Goal: Information Seeking & Learning: Learn about a topic

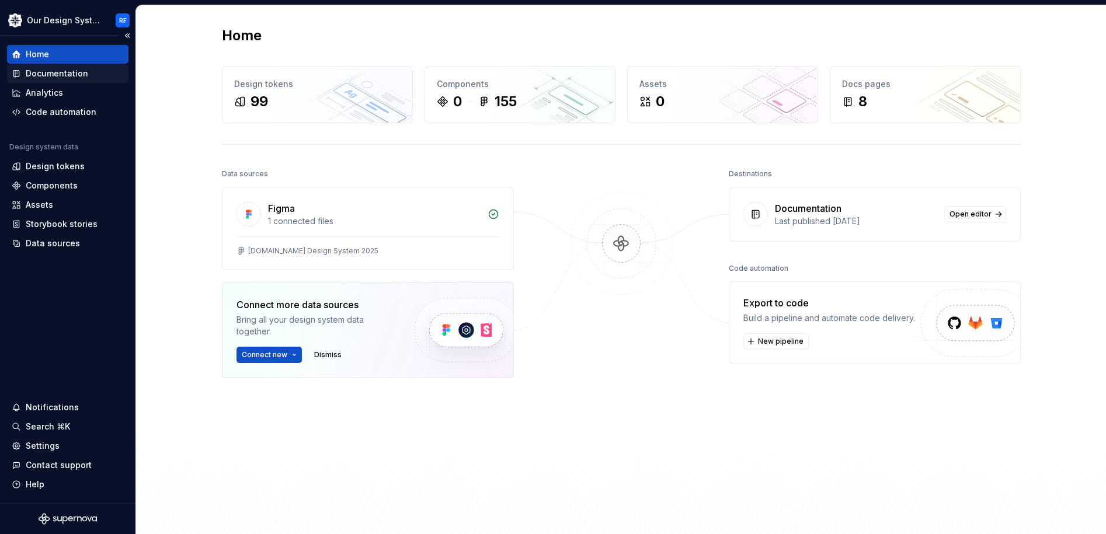
click at [67, 77] on div "Documentation" at bounding box center [57, 74] width 62 height 12
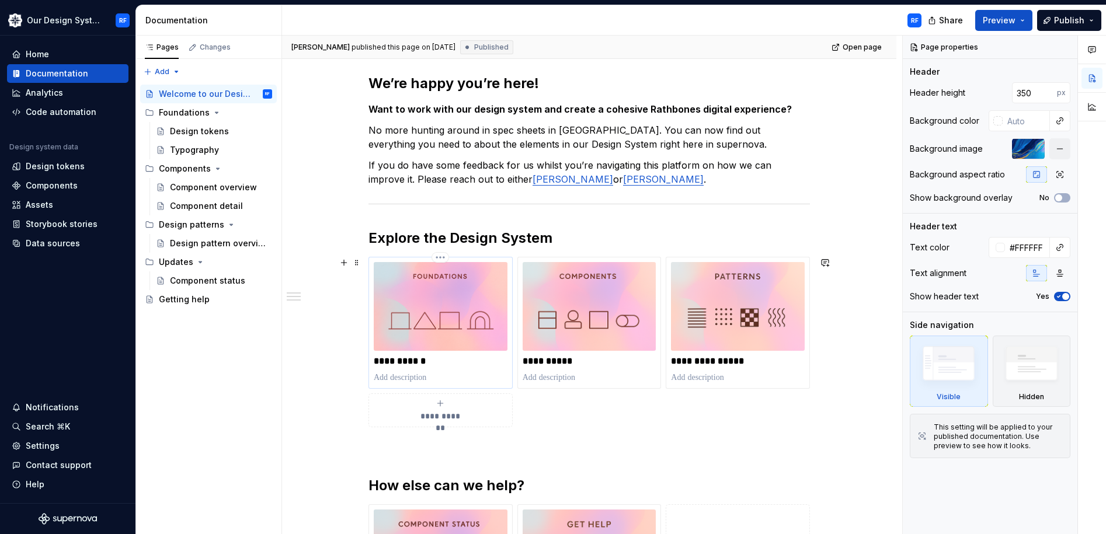
scroll to position [239, 0]
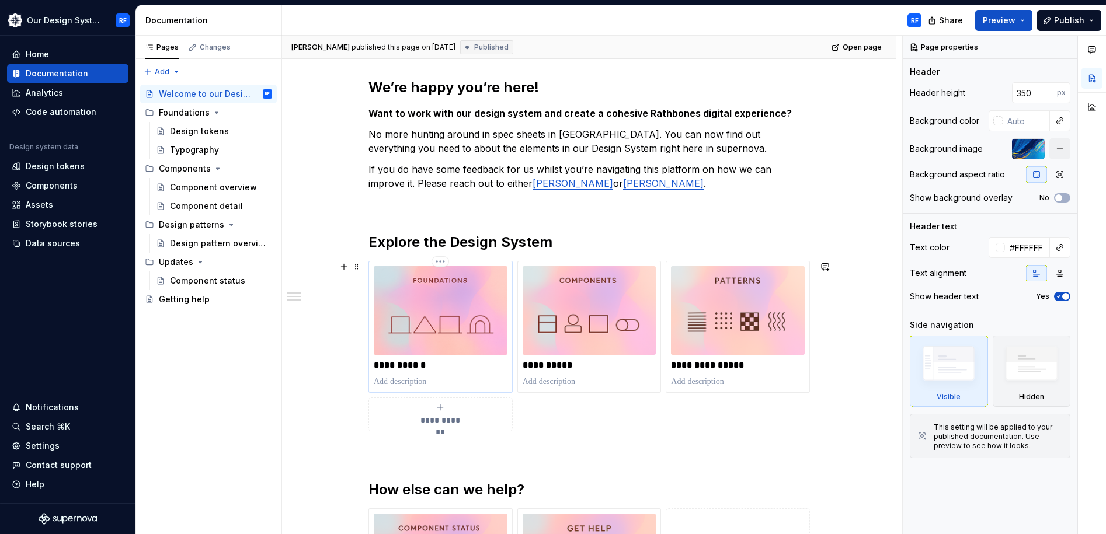
click at [428, 381] on p at bounding box center [441, 382] width 134 height 12
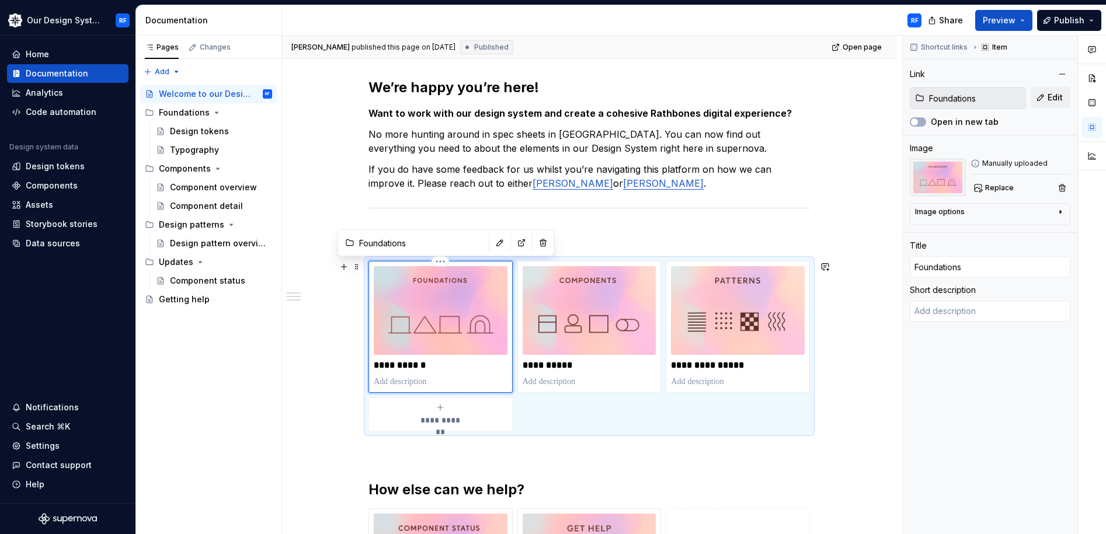
click at [427, 280] on img at bounding box center [441, 310] width 134 height 89
click at [999, 18] on span "Preview" at bounding box center [999, 21] width 33 height 12
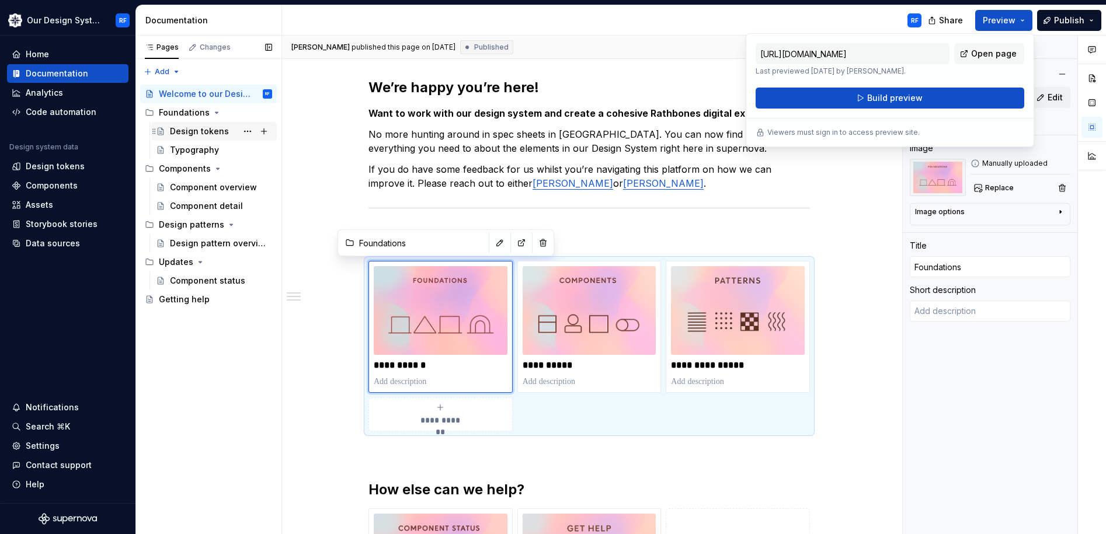
click at [204, 131] on div "Design tokens" at bounding box center [199, 132] width 59 height 12
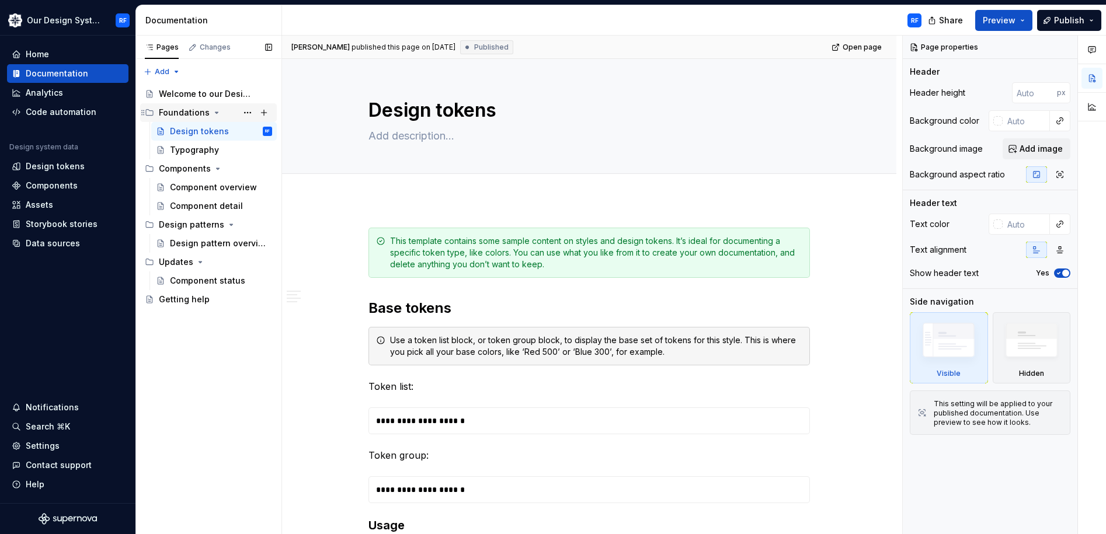
click at [191, 116] on div "Foundations" at bounding box center [184, 113] width 51 height 12
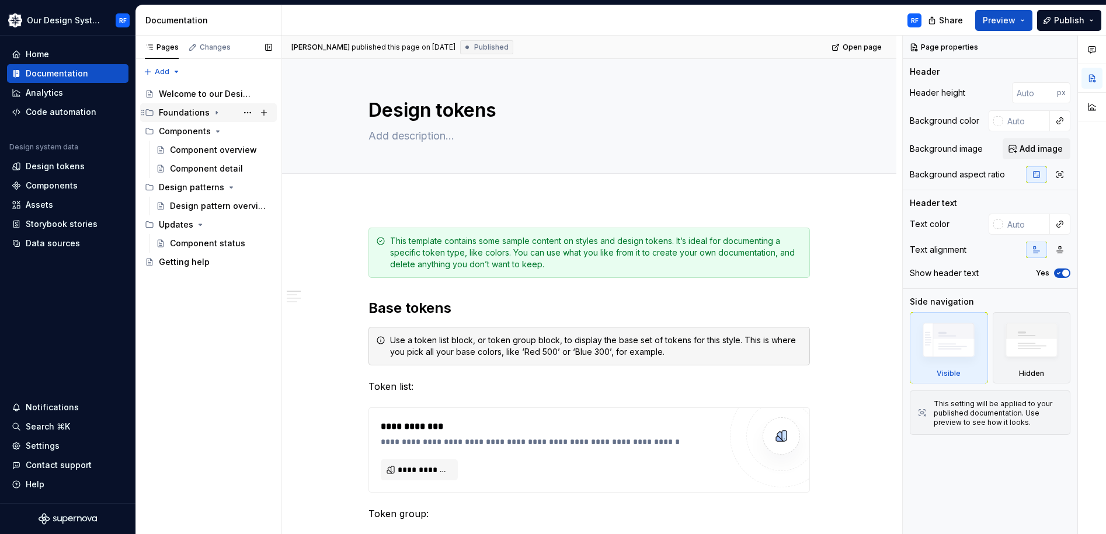
click at [189, 112] on div "Foundations" at bounding box center [184, 113] width 51 height 12
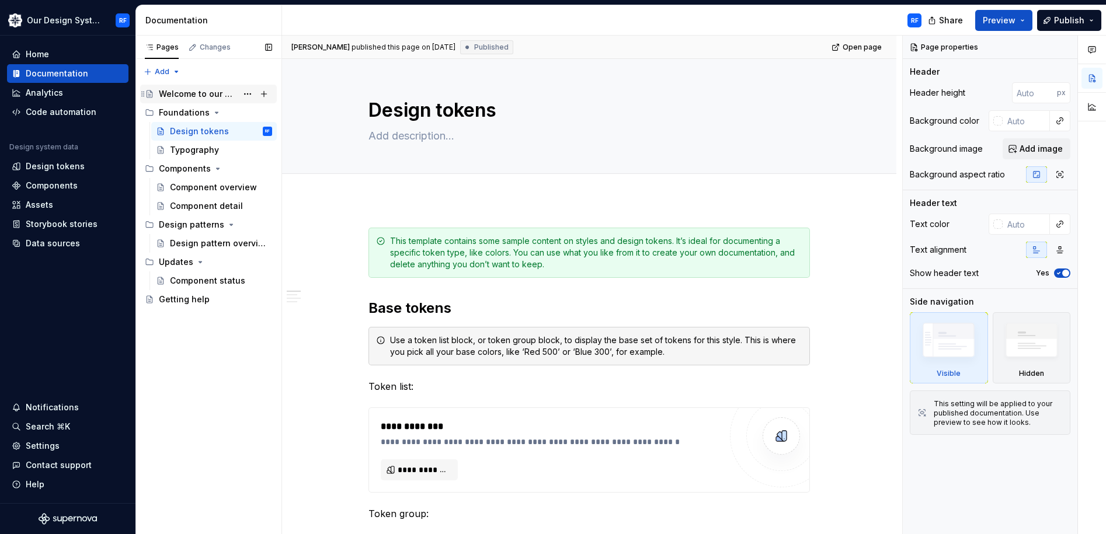
click at [190, 94] on div "Welcome to our Design System" at bounding box center [198, 94] width 78 height 12
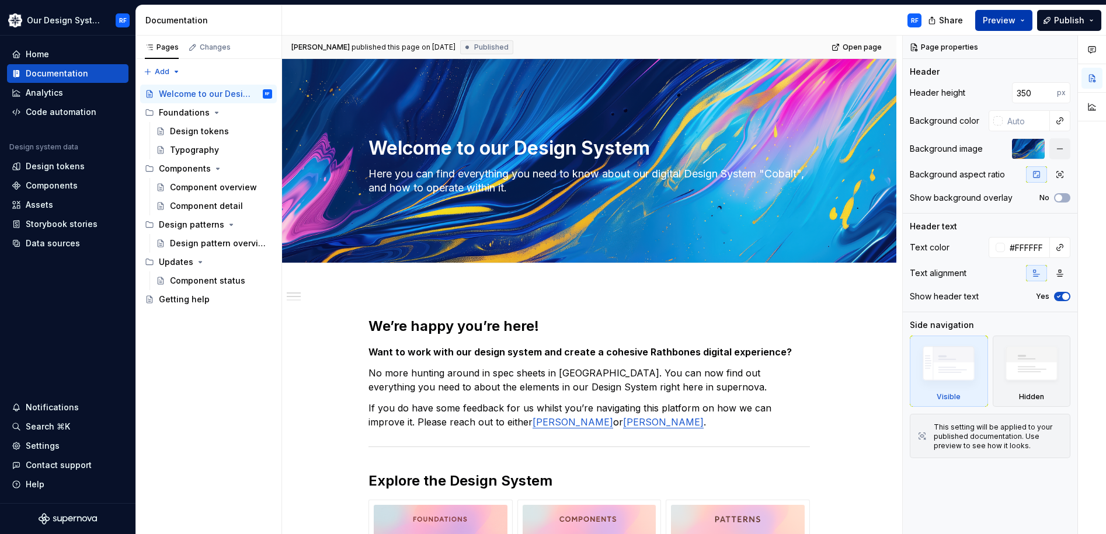
click at [1013, 20] on span "Preview" at bounding box center [999, 21] width 33 height 12
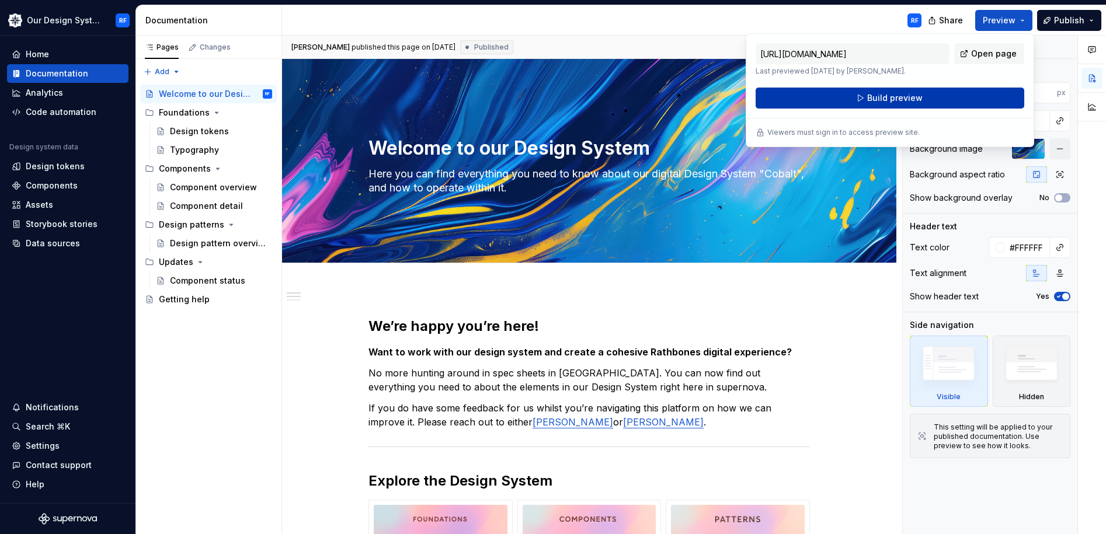
click at [829, 92] on button "Build preview" at bounding box center [890, 98] width 269 height 21
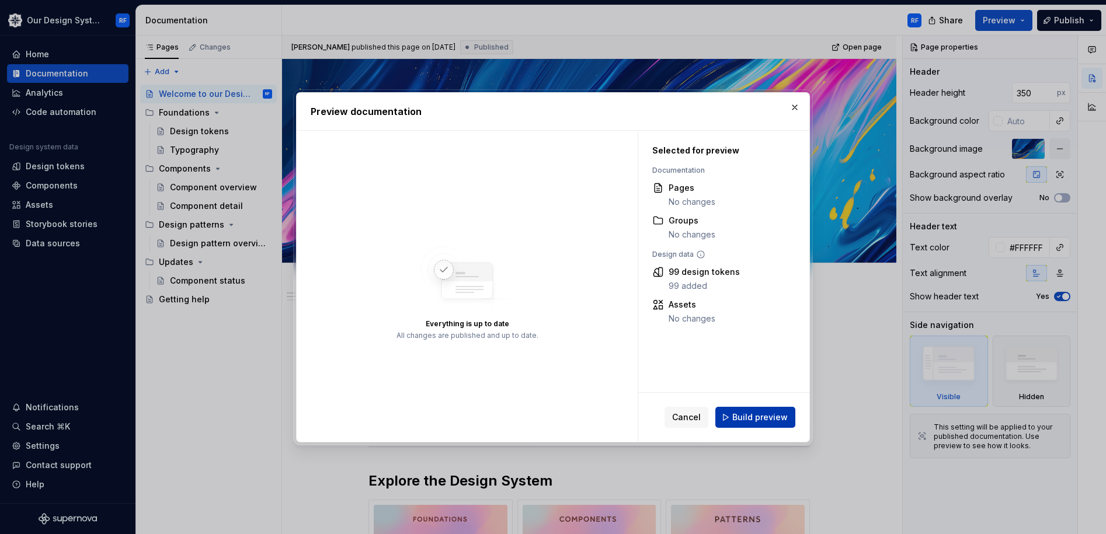
click at [746, 409] on button "Build preview" at bounding box center [755, 417] width 80 height 21
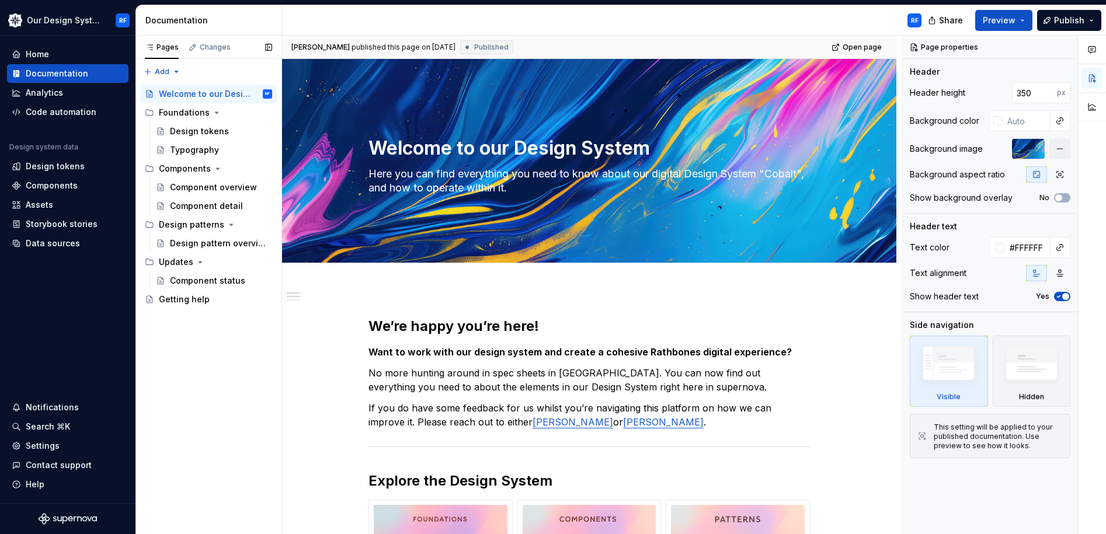
click at [219, 411] on div "Pages Changes Add Accessibility guide for tree Page tree. Navigate the tree wit…" at bounding box center [209, 285] width 146 height 499
type textarea "*"
